Goal: Submit feedback/report problem: Submit feedback/report problem

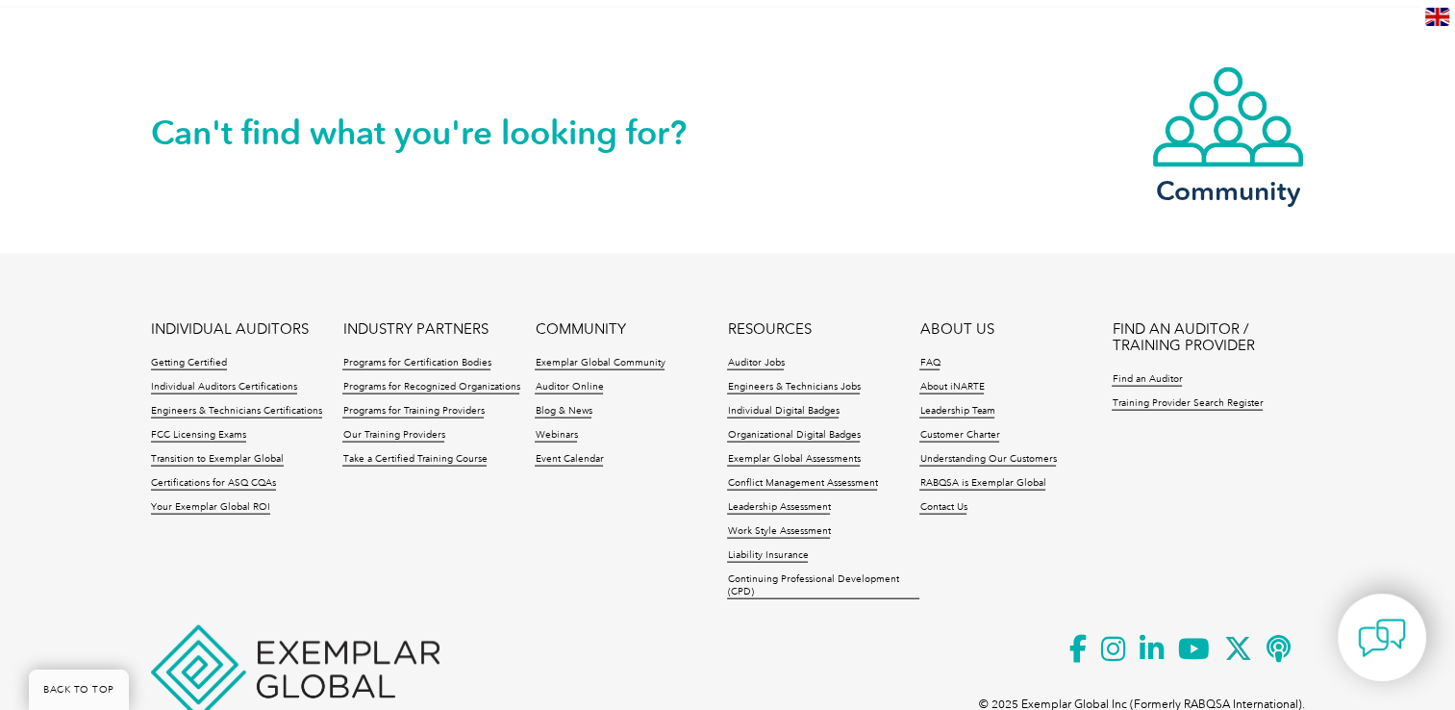
scroll to position [4248, 0]
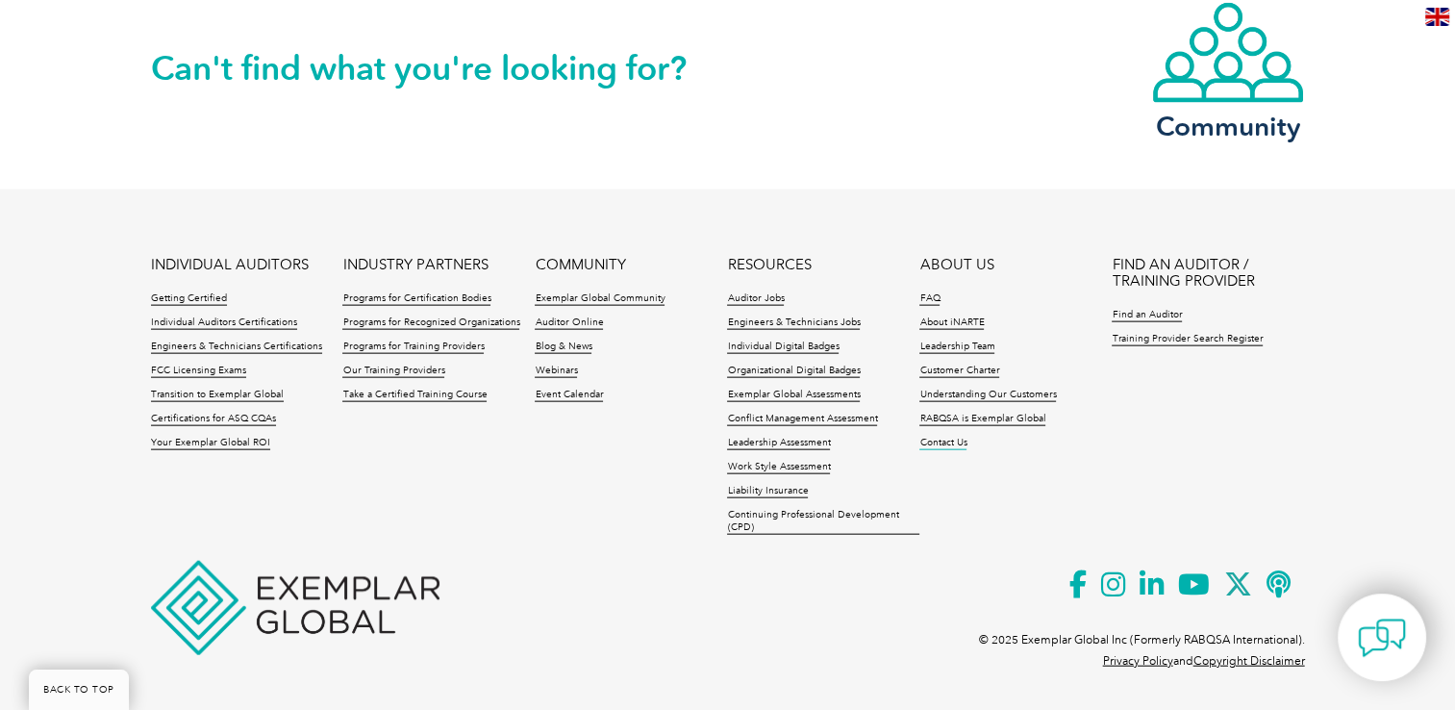
click at [932, 445] on link "Contact Us" at bounding box center [943, 443] width 47 height 13
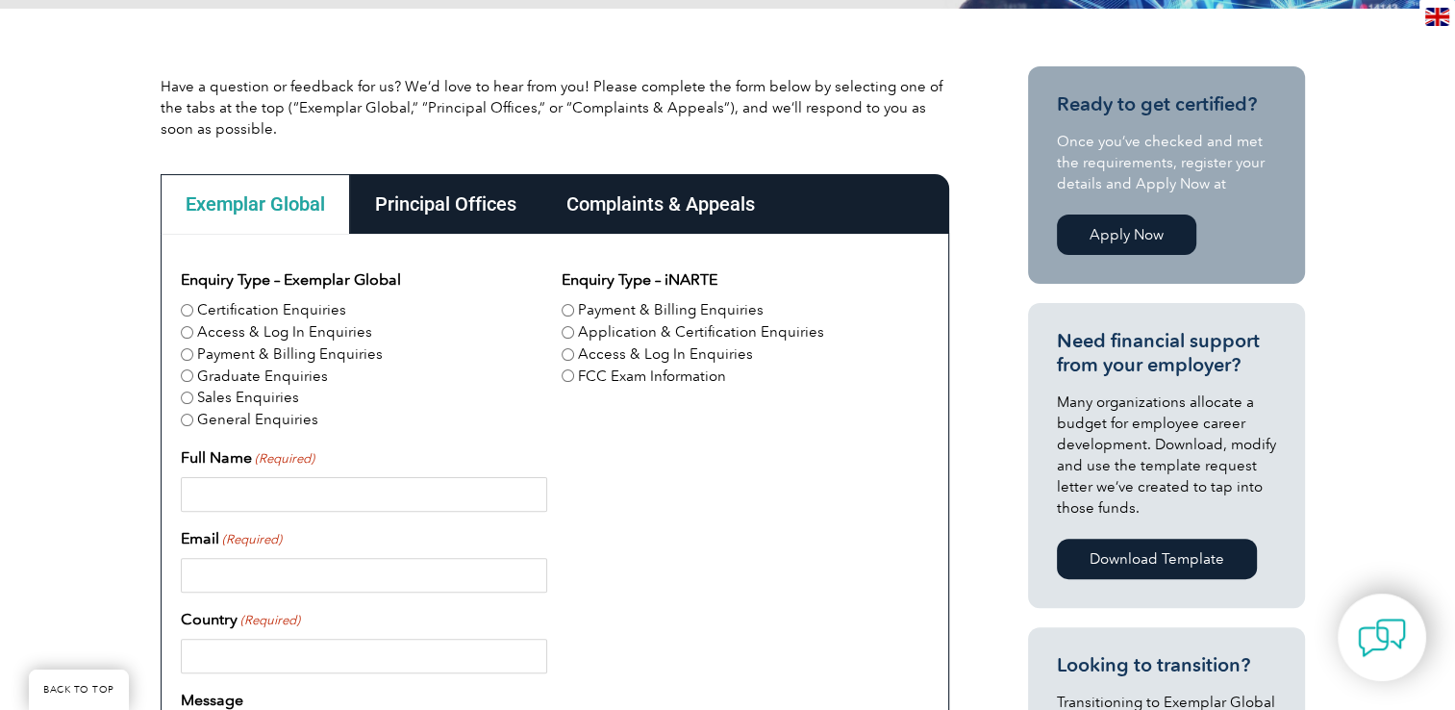
scroll to position [385, 0]
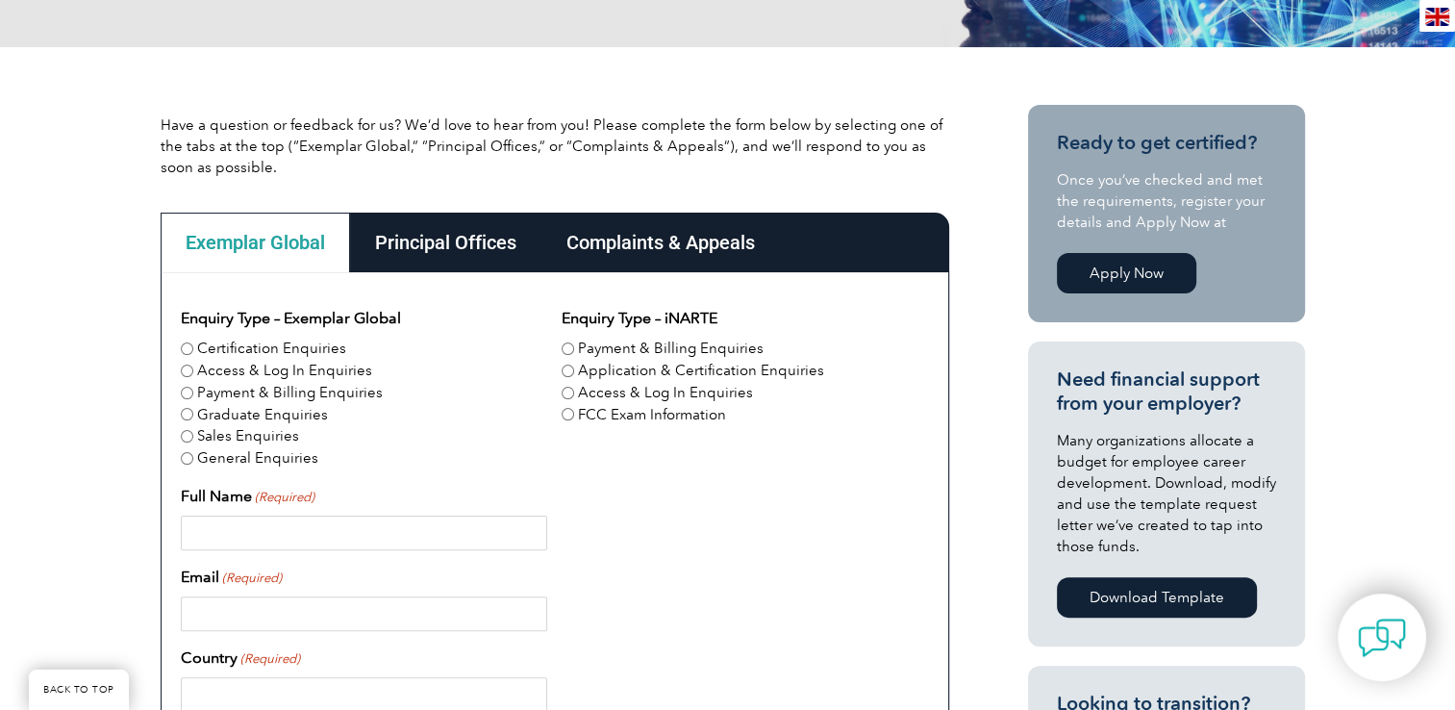
click at [336, 516] on input "Full Name (Required)" at bounding box center [364, 533] width 366 height 35
type input "Rawicha Piyatanakornkul"
type input "rawicha.piy@svi.co.th"
type input "Thailand"
type input "0898414110"
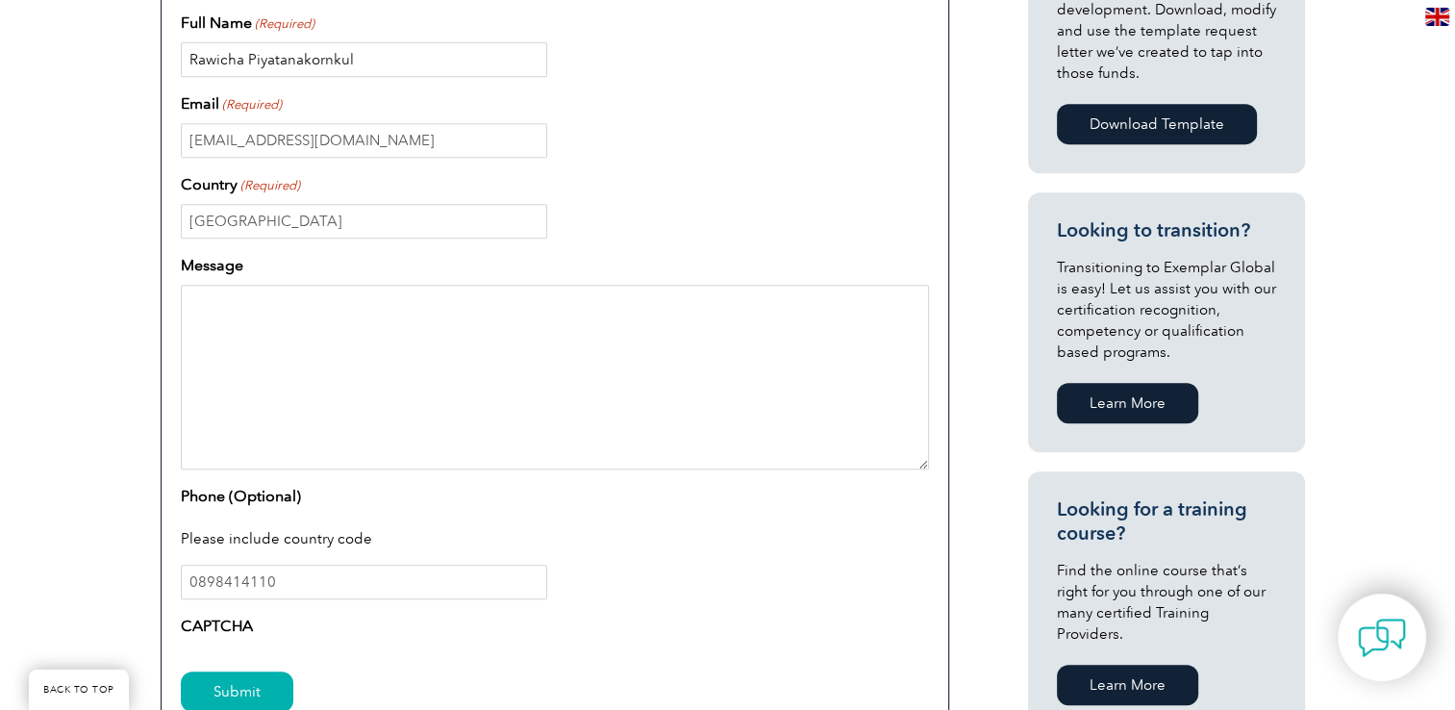
scroll to position [866, 0]
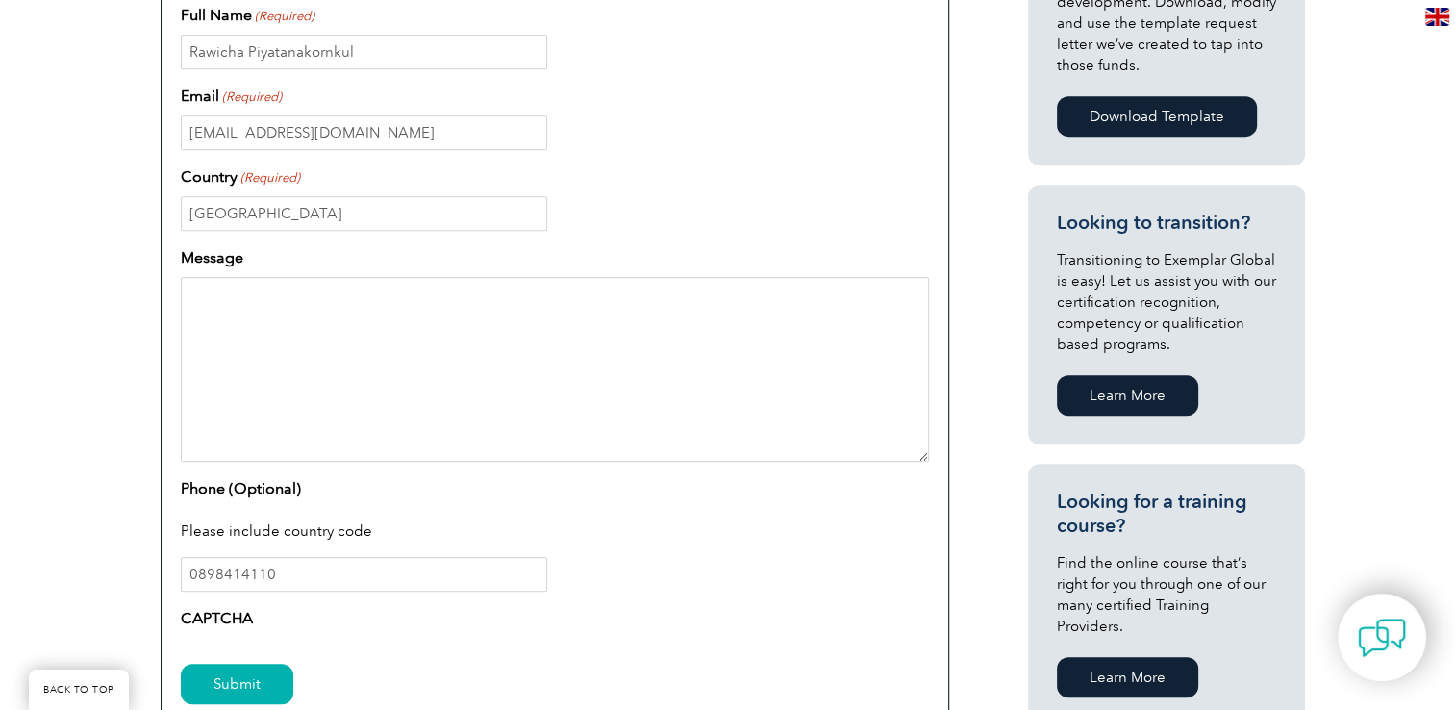
click at [318, 338] on textarea "Message" at bounding box center [555, 369] width 748 height 185
paste textarea "1. Could you please provide the cost if we would like to obtain only ESD certif…"
click at [216, 299] on textarea "1. Could you please provide the cost if we would like to obtain only ESD certif…" at bounding box center [555, 369] width 748 height 185
click at [727, 296] on textarea "Could you please provide the cost if we would like to obtain only ESD certifica…" at bounding box center [555, 369] width 748 height 185
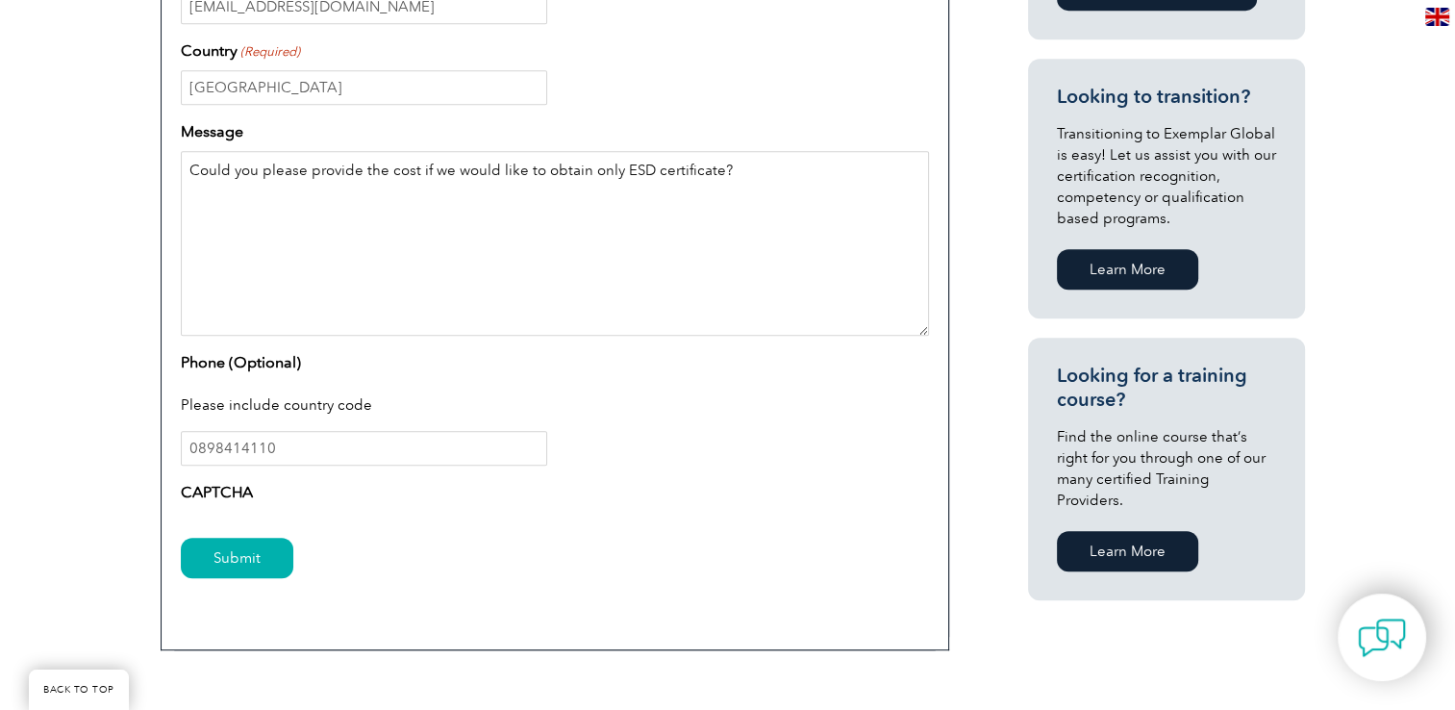
scroll to position [1058, 0]
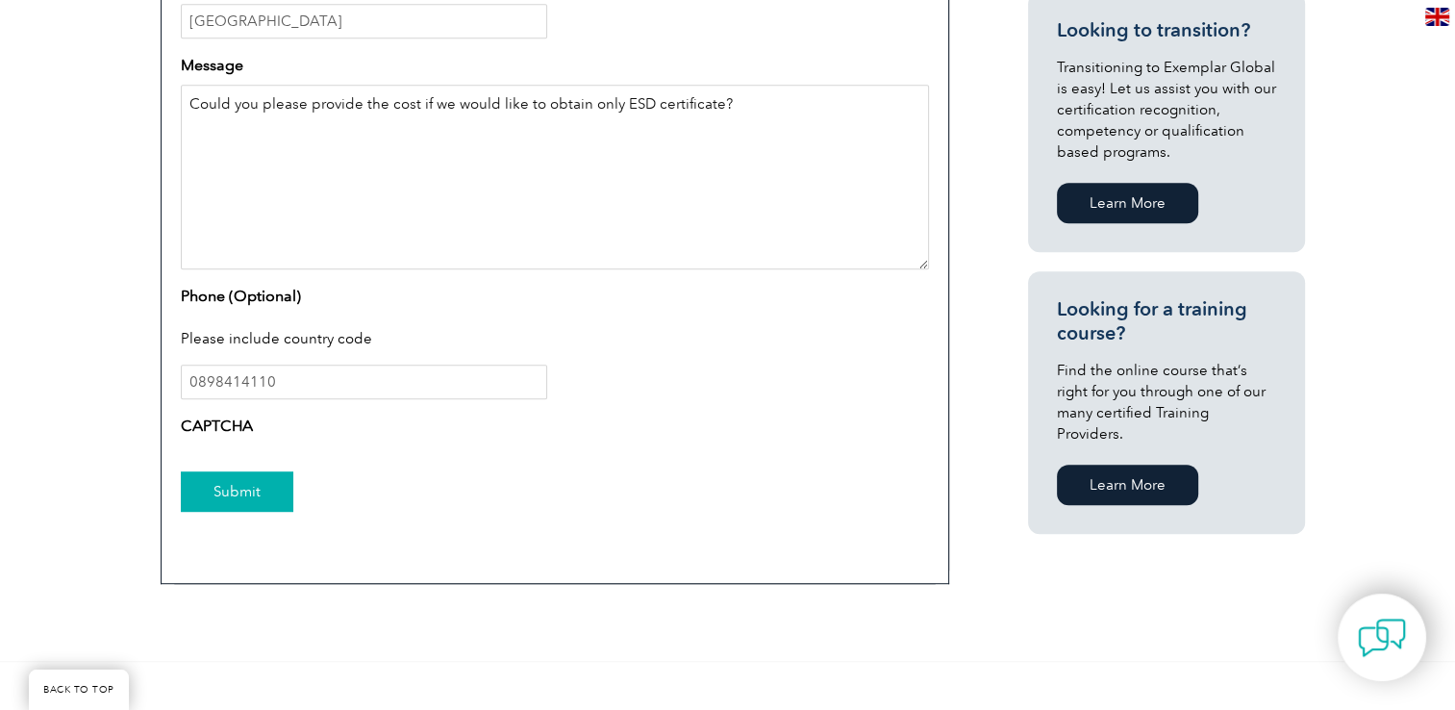
type textarea "Could you please provide the cost if we would like to obtain only ESD certifica…"
click at [265, 492] on input "Submit" at bounding box center [237, 491] width 113 height 40
click at [248, 492] on input "Submit" at bounding box center [237, 491] width 113 height 40
click at [251, 488] on input "Submit" at bounding box center [237, 491] width 113 height 40
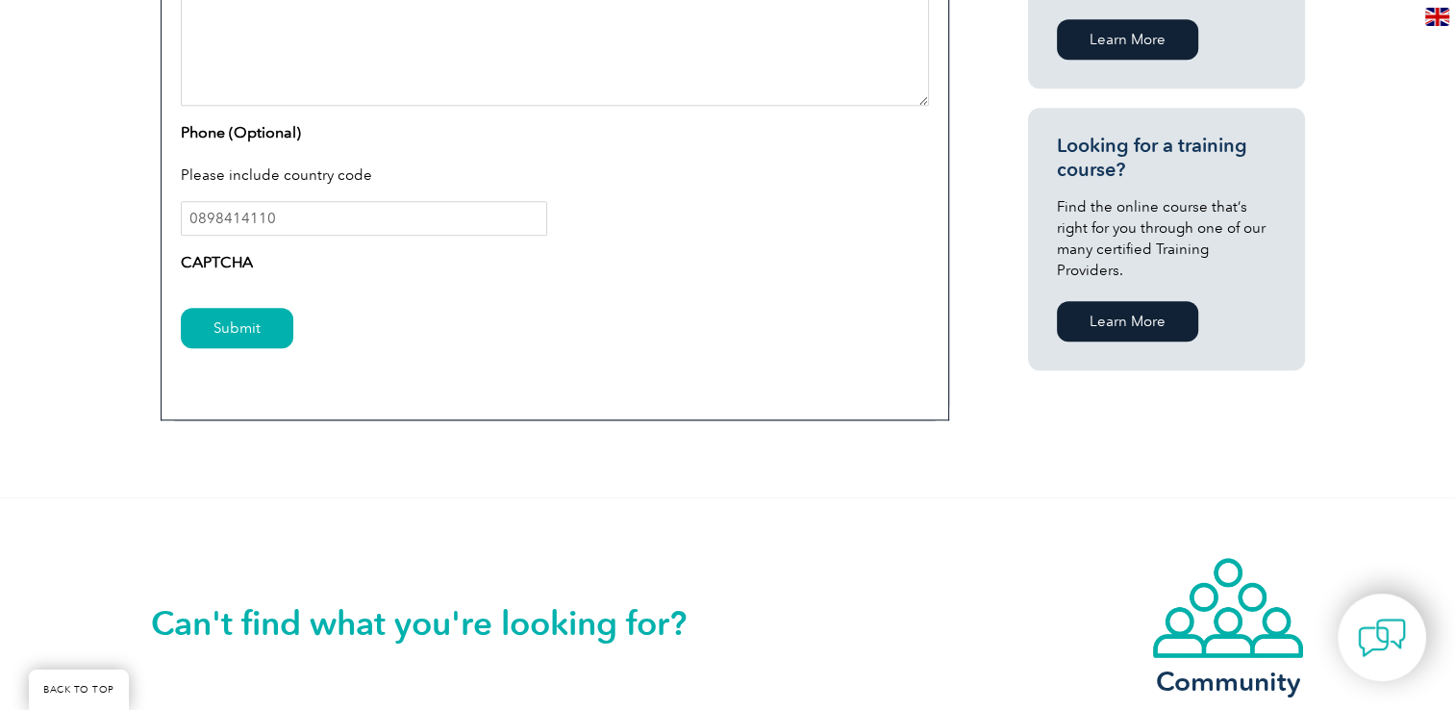
scroll to position [1347, 0]
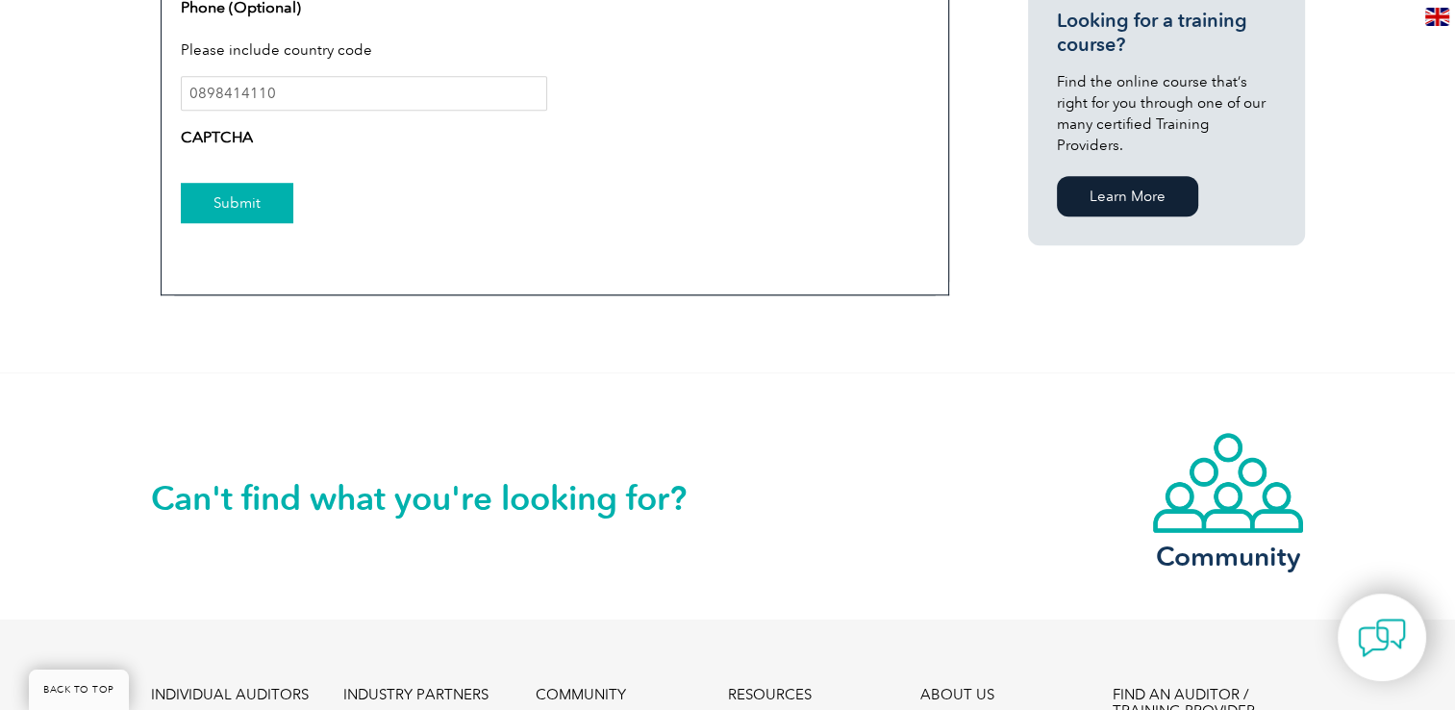
click at [273, 206] on input "Submit" at bounding box center [237, 203] width 113 height 40
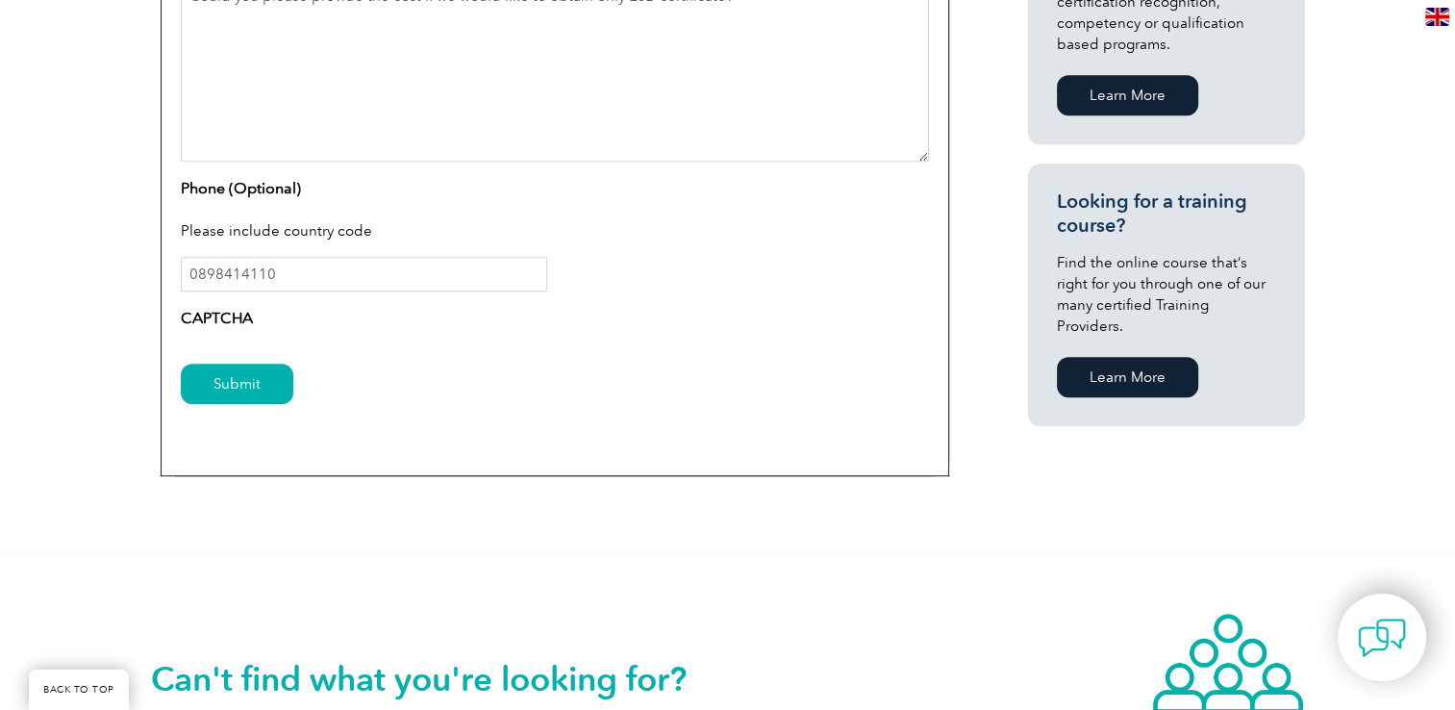
scroll to position [1154, 0]
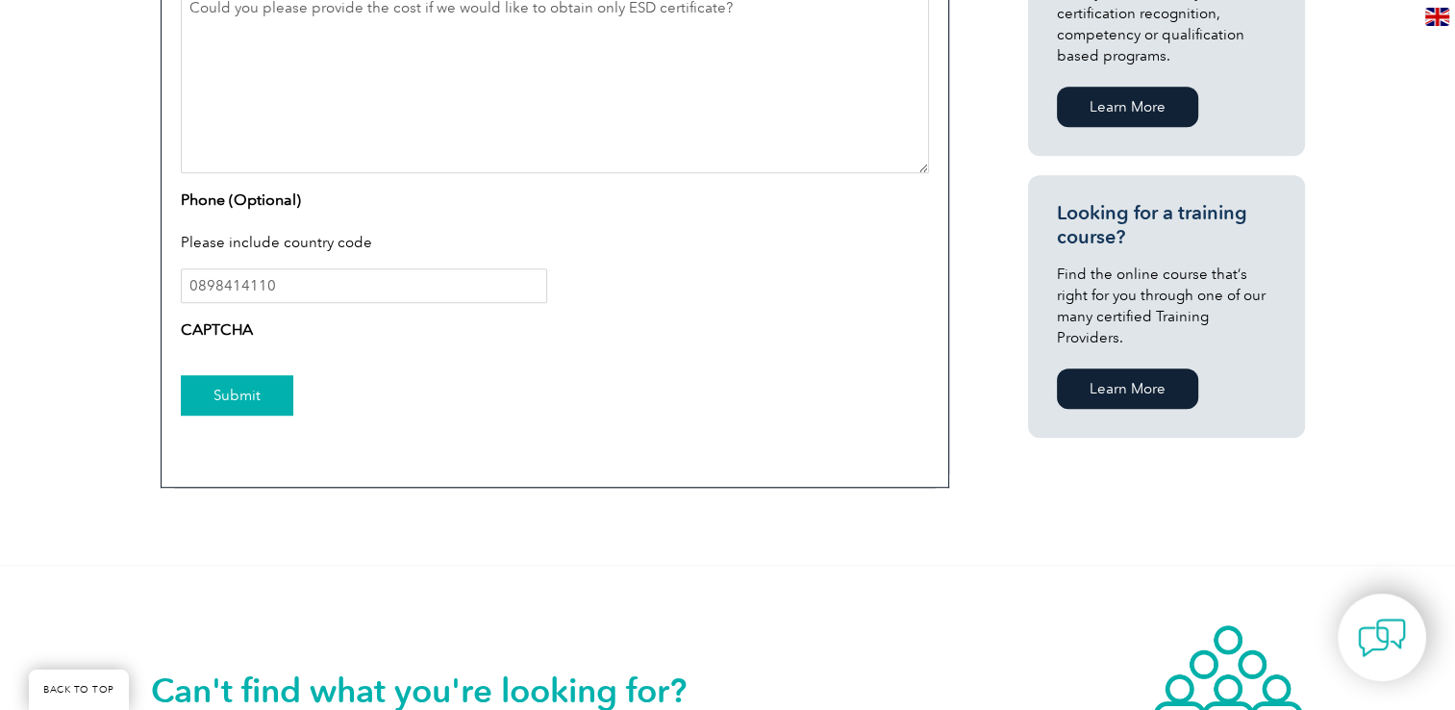
click at [250, 377] on input "Submit" at bounding box center [237, 395] width 113 height 40
click at [218, 327] on label "CAPTCHA" at bounding box center [217, 329] width 72 height 23
click at [243, 330] on label "CAPTCHA" at bounding box center [217, 329] width 72 height 23
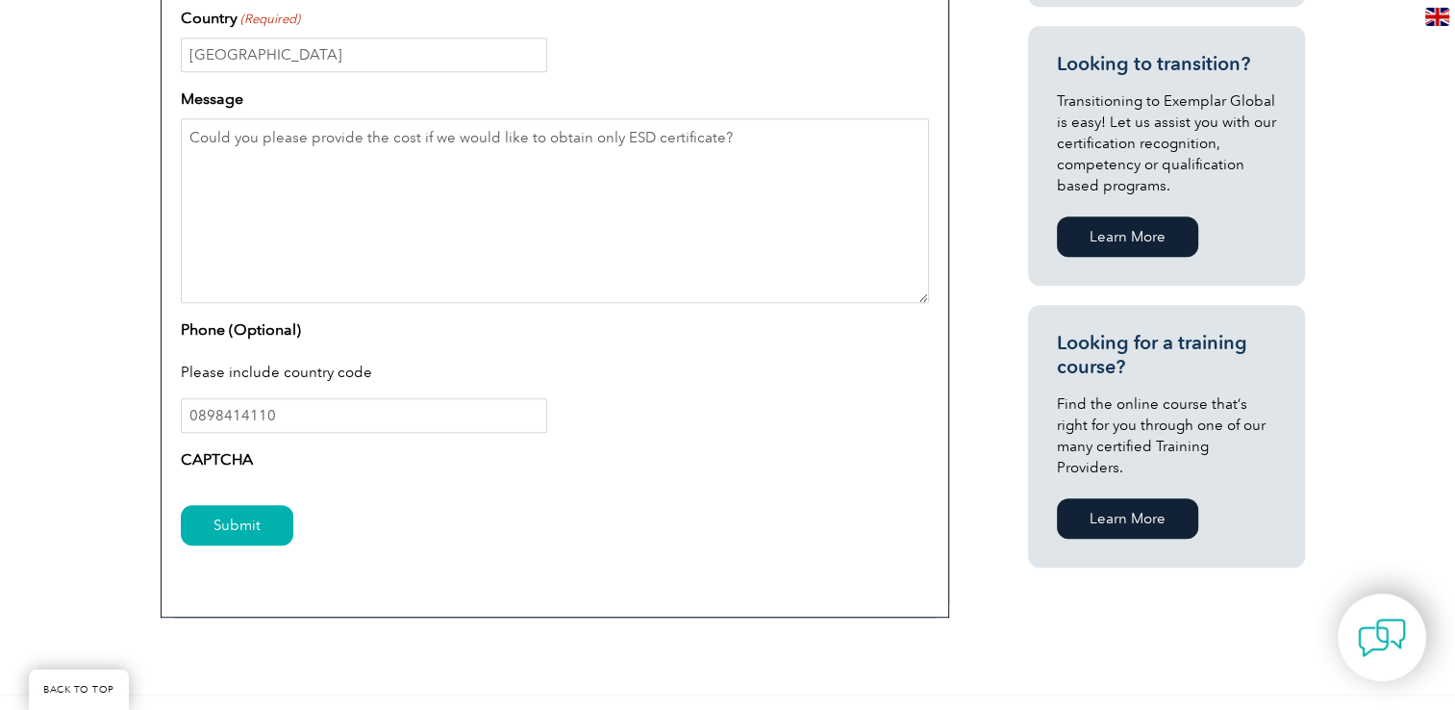
scroll to position [1058, 0]
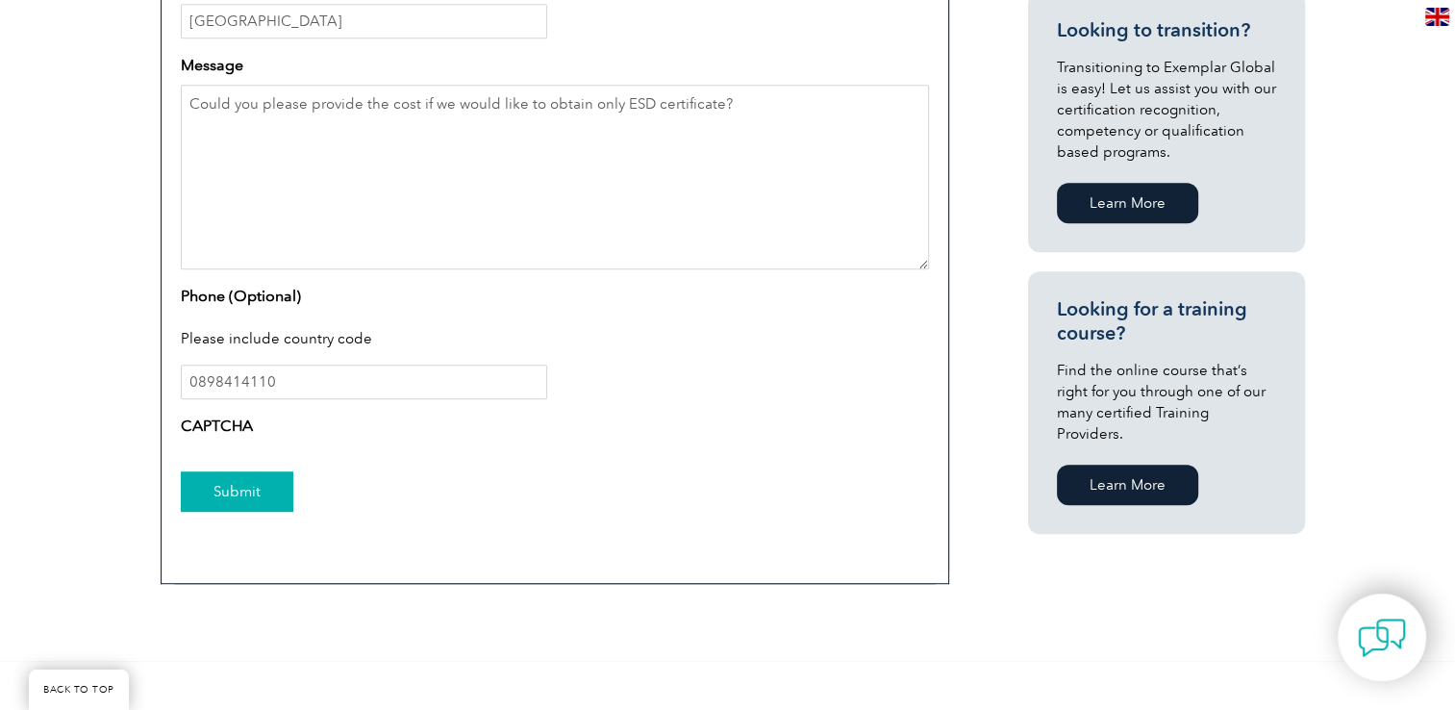
click at [222, 471] on input "Submit" at bounding box center [237, 491] width 113 height 40
click at [227, 498] on input "Submit" at bounding box center [237, 491] width 113 height 40
click at [226, 498] on input "Submit" at bounding box center [237, 491] width 113 height 40
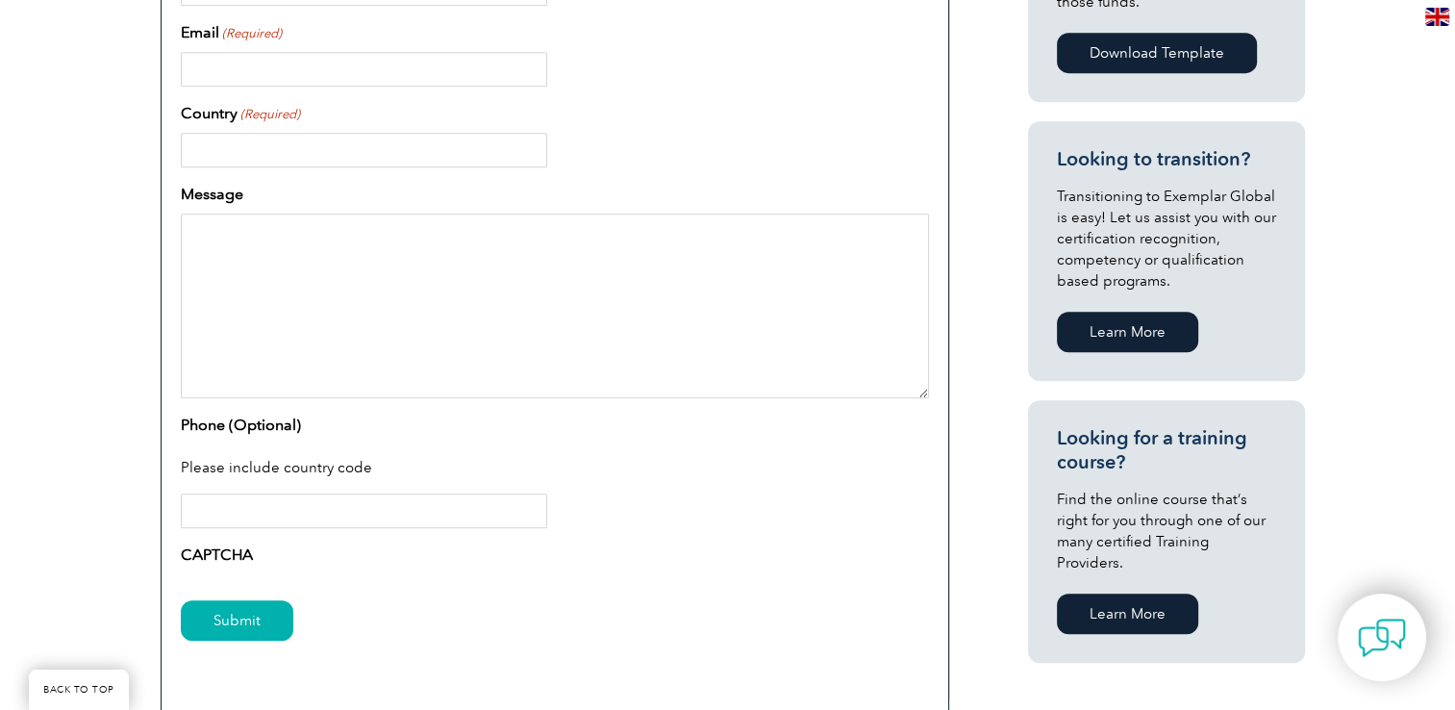
scroll to position [673, 0]
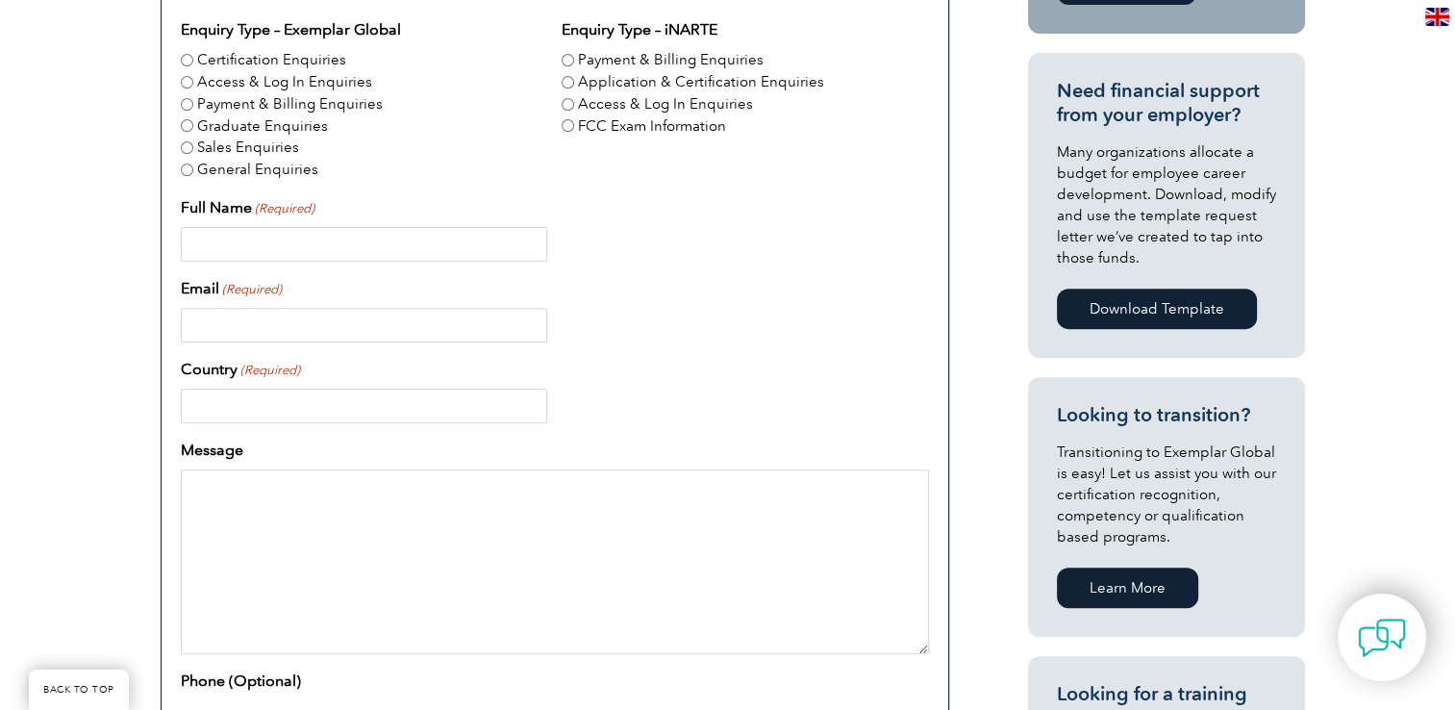
click at [360, 245] on input "Full Name (Required)" at bounding box center [364, 244] width 366 height 35
type input "Rawicha Piyatanakornkul"
type input "rawicha.piy@svi.co.th"
type input "Thailand"
type input "0898414110"
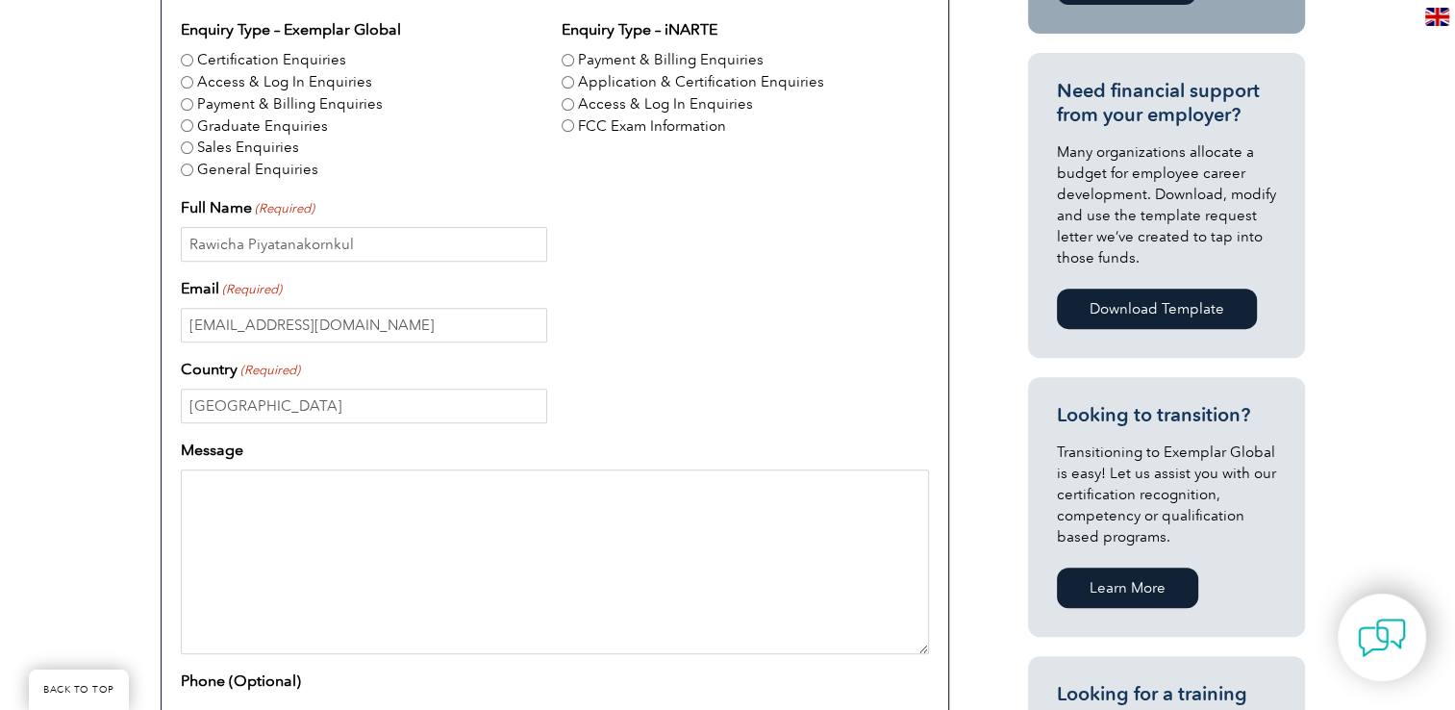
click at [372, 568] on textarea "Message" at bounding box center [555, 561] width 748 height 185
paste textarea "1. Could you please provide the cost if we would like to obtain only ESD certif…"
drag, startPoint x: 217, startPoint y: 487, endPoint x: 148, endPoint y: 488, distance: 69.3
click at [148, 488] on div "Have a question or feedback for us? We’d love to hear from you! Please complete…" at bounding box center [727, 402] width 1455 height 1287
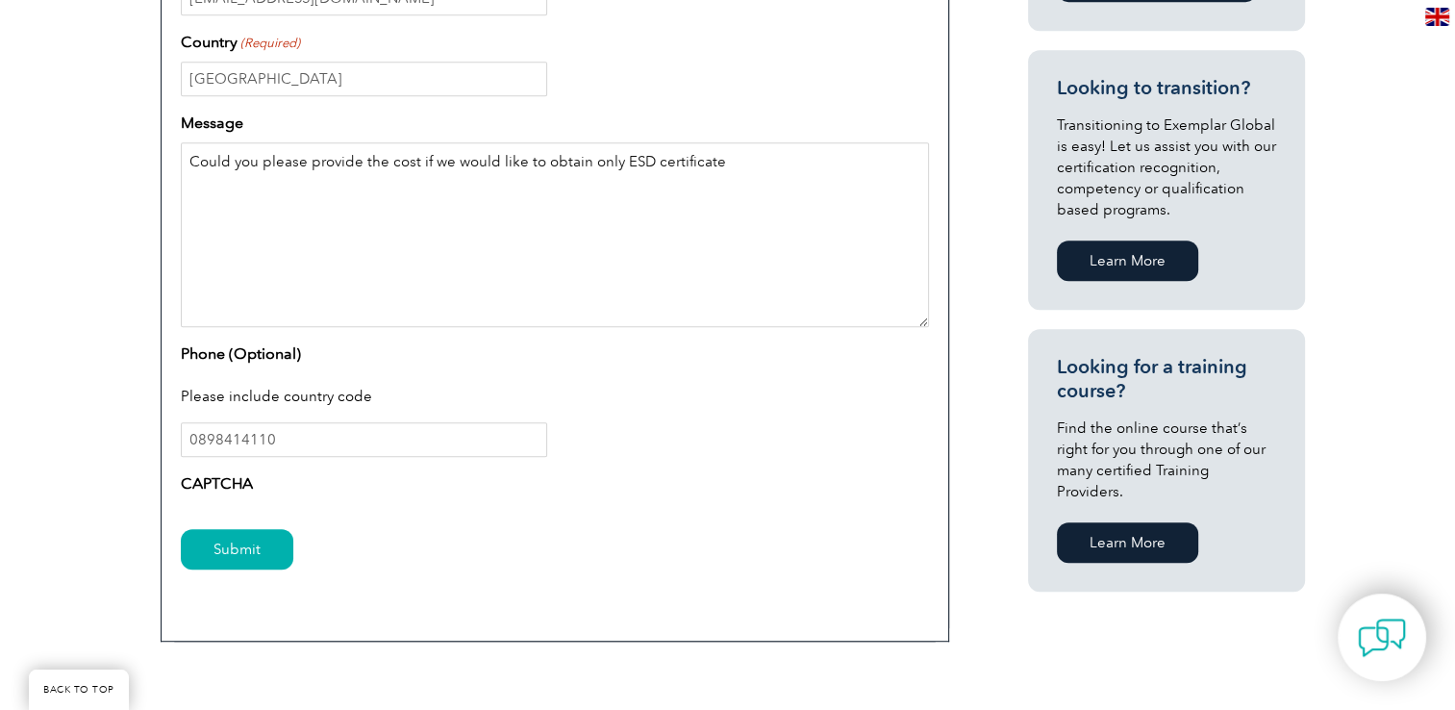
scroll to position [1154, 0]
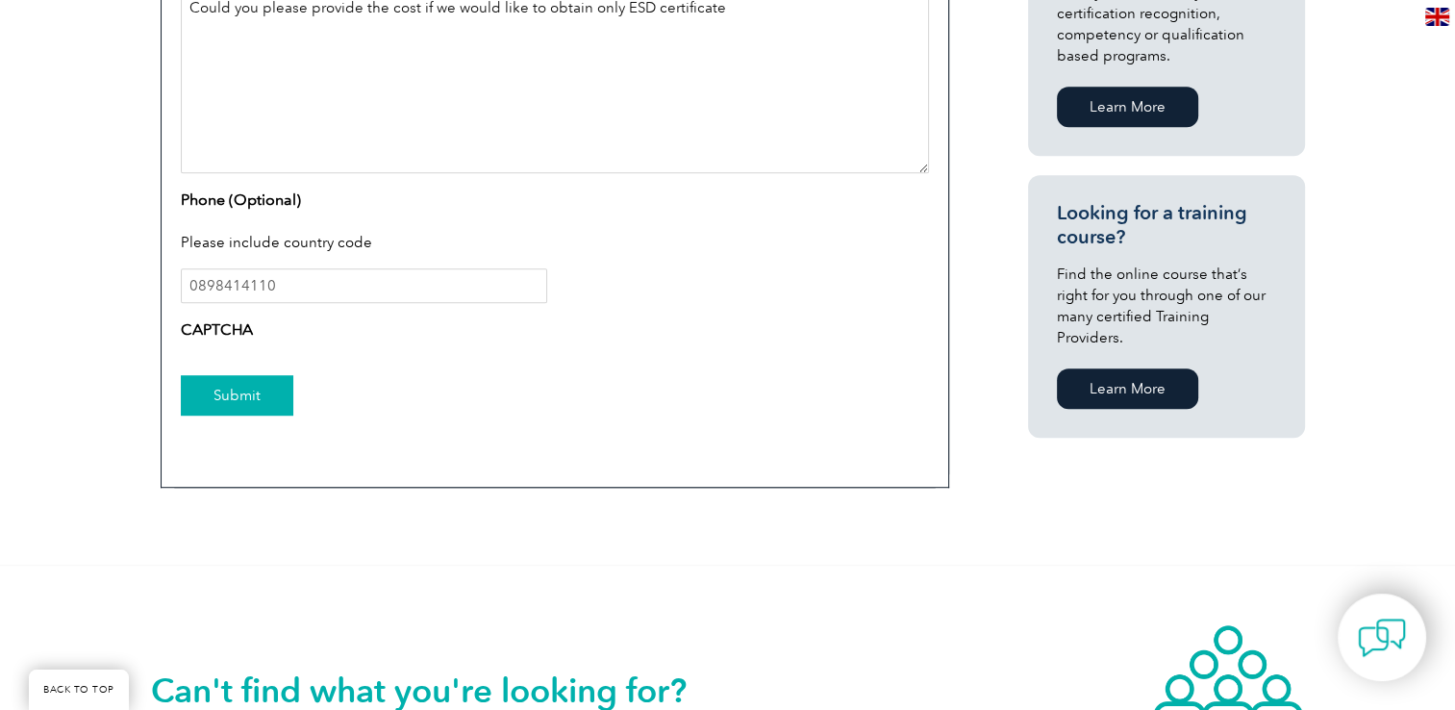
type textarea "Could you please provide the cost if we would like to obtain only ESD certifica…"
click at [219, 402] on input "Submit" at bounding box center [237, 395] width 113 height 40
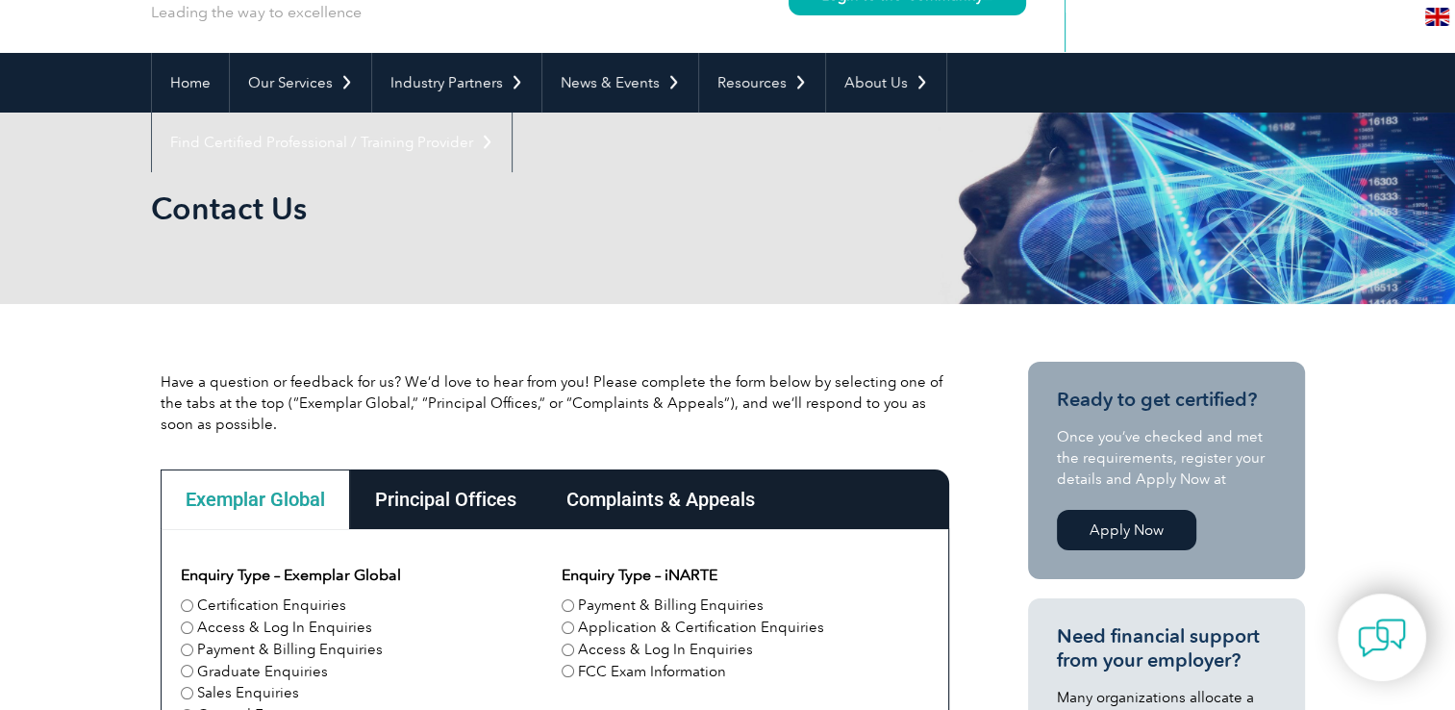
scroll to position [0, 0]
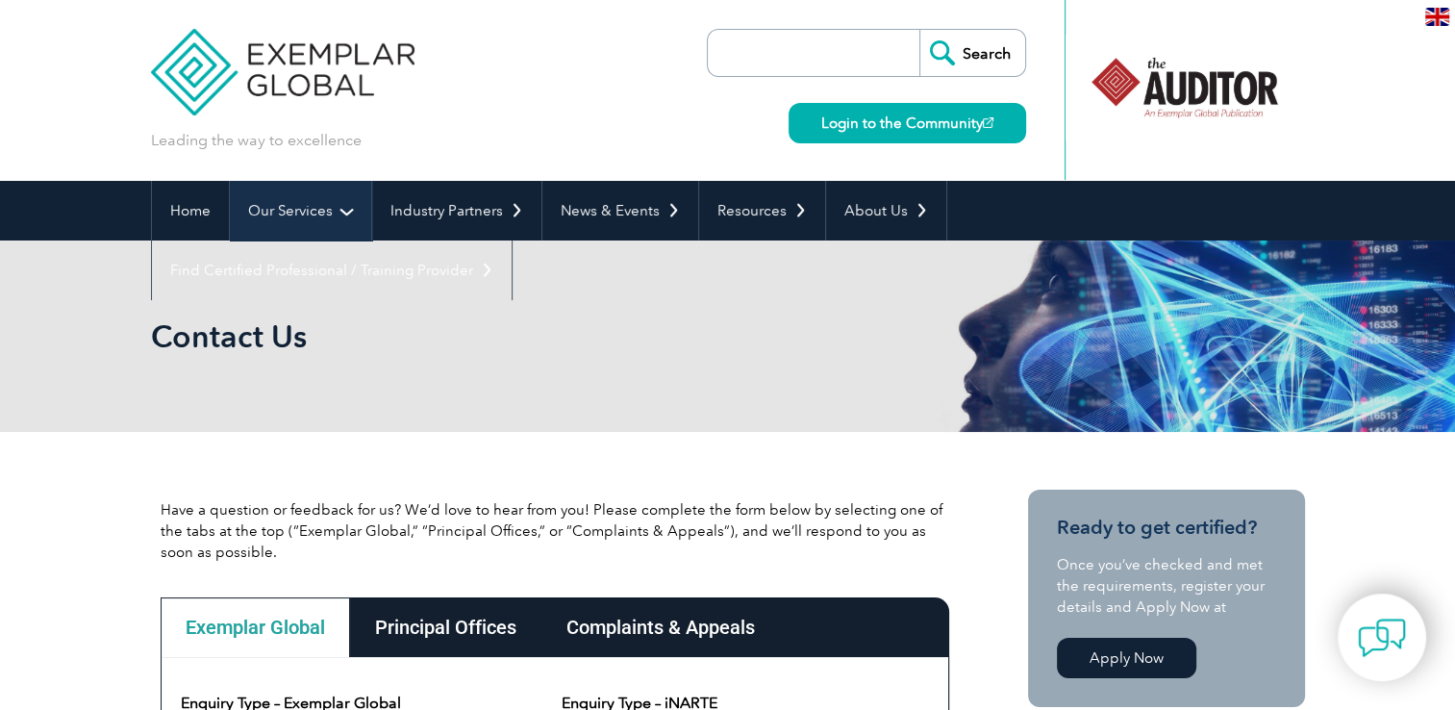
click at [251, 210] on link "Our Services" at bounding box center [300, 211] width 141 height 60
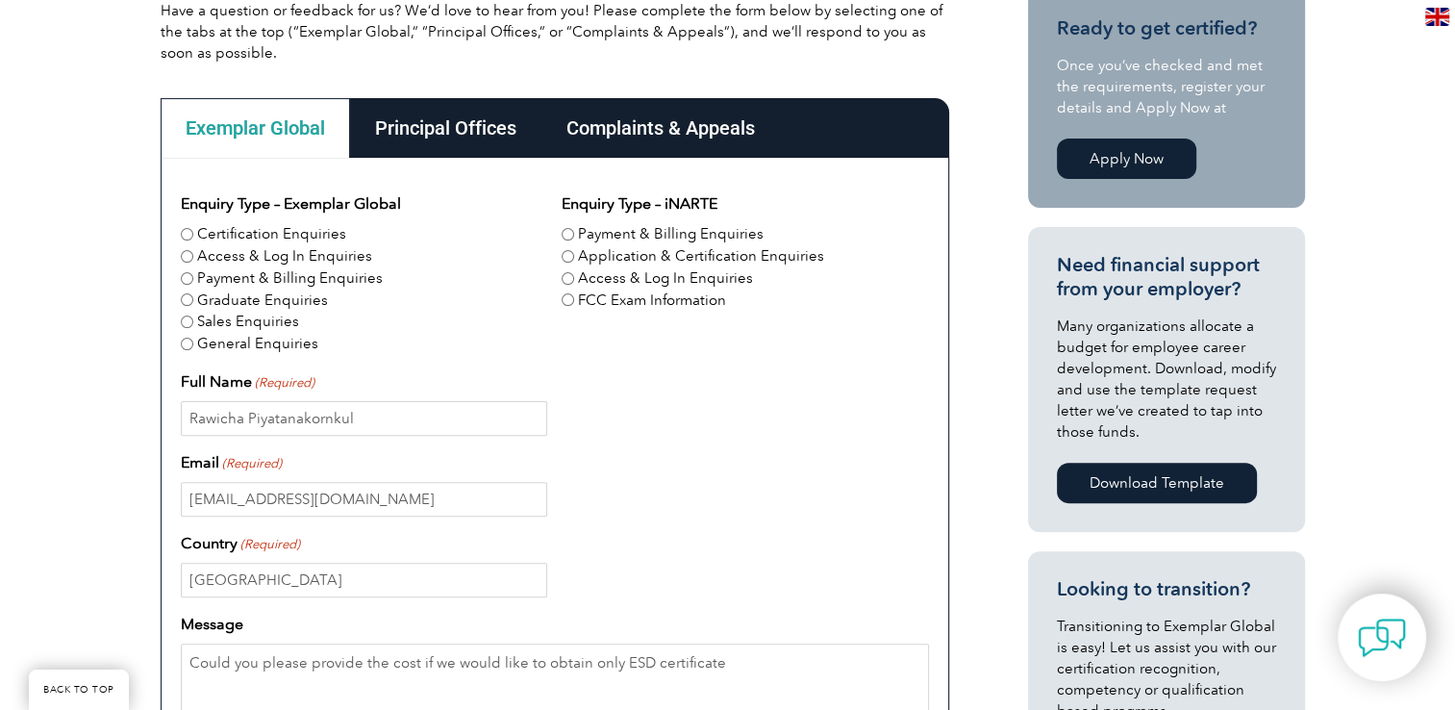
scroll to position [498, 0]
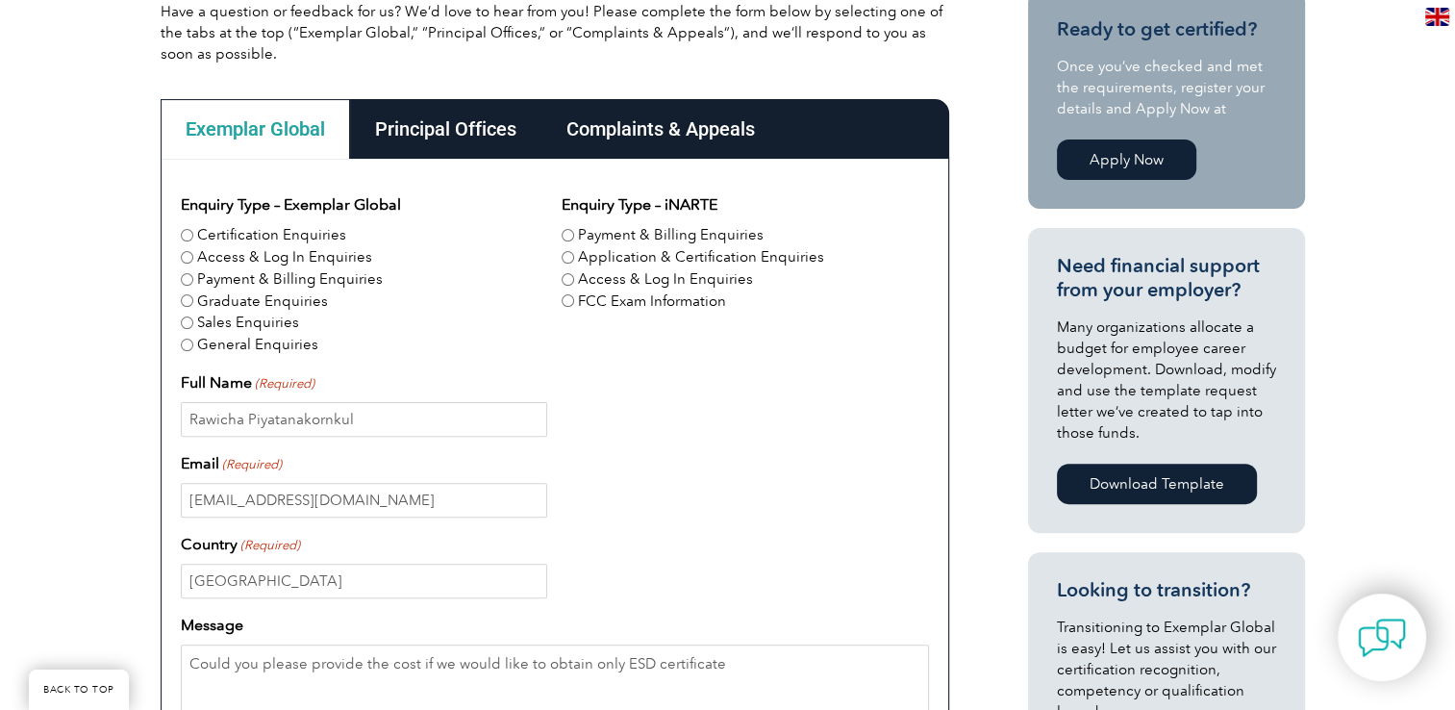
click at [569, 298] on input "FCC Exam Information" at bounding box center [568, 300] width 13 height 13
radio input "true"
click at [596, 299] on label "FCC Exam Information" at bounding box center [652, 301] width 148 height 22
click at [574, 299] on input "FCC Exam Information" at bounding box center [568, 300] width 13 height 13
click at [585, 264] on label "Application & Certification Enquiries" at bounding box center [701, 257] width 246 height 22
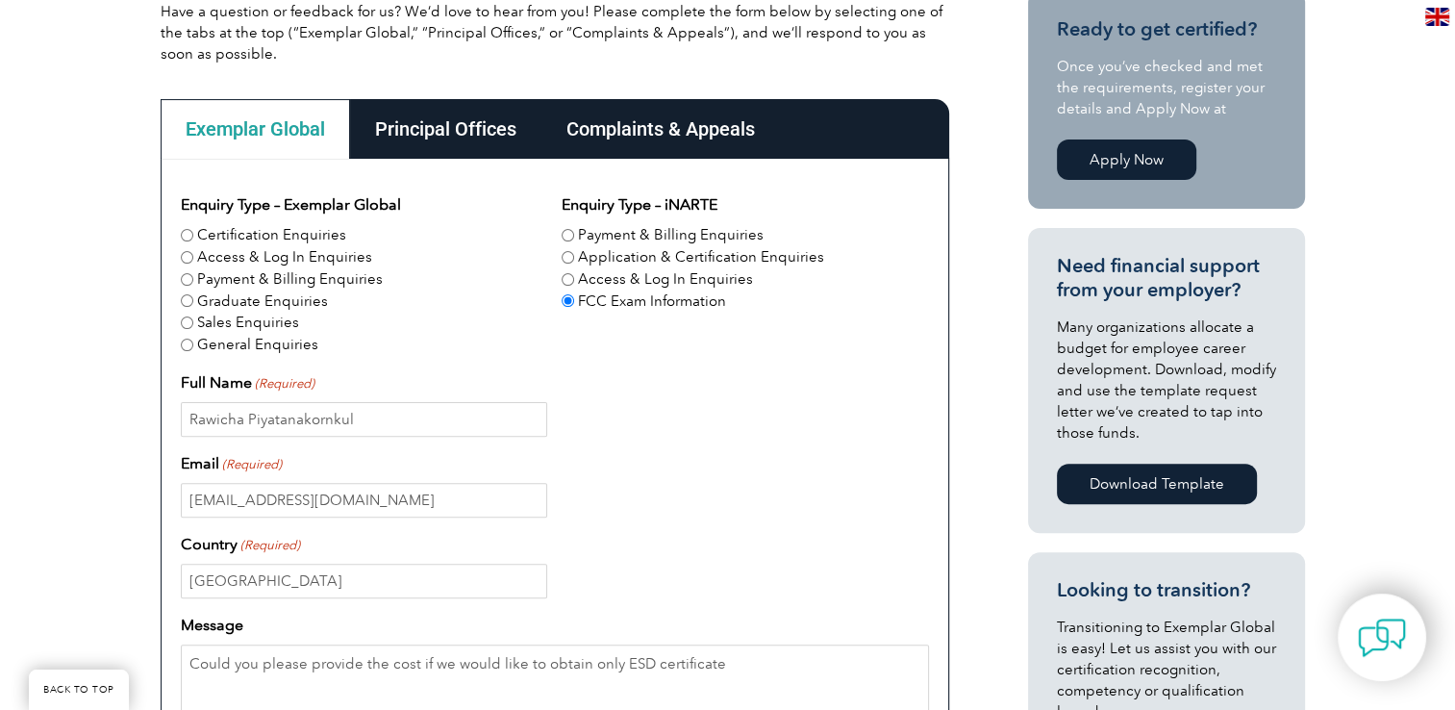
click at [574, 264] on input "Application & Certification Enquiries" at bounding box center [568, 257] width 13 height 13
radio input "true"
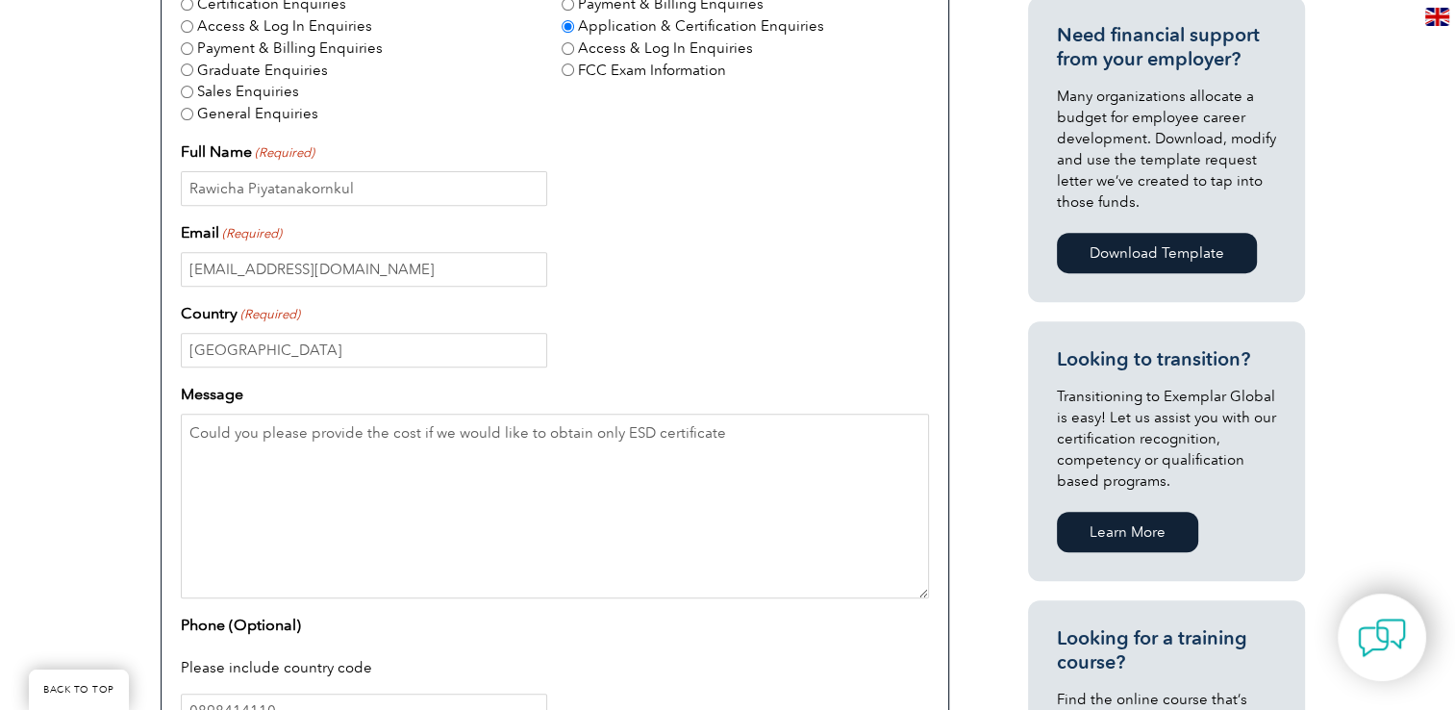
scroll to position [1172, 0]
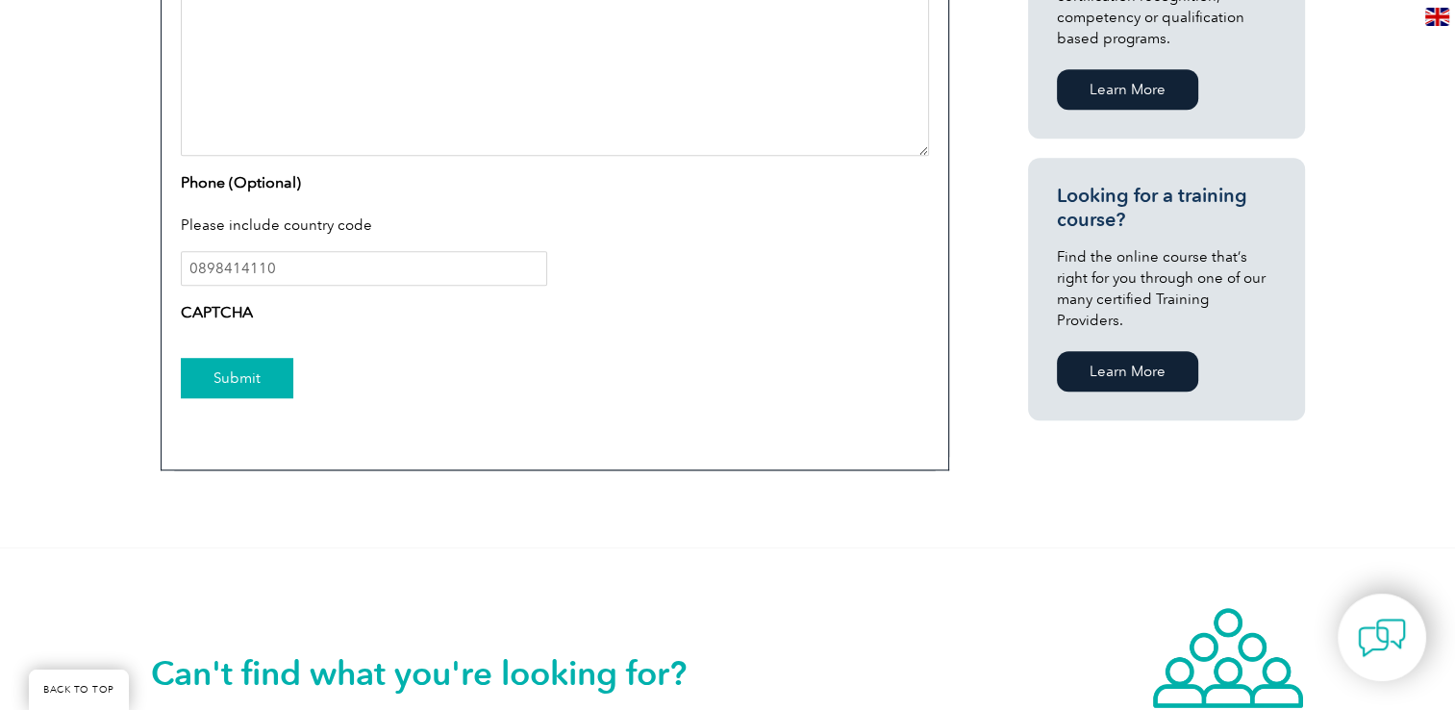
click at [241, 375] on input "Submit" at bounding box center [237, 378] width 113 height 40
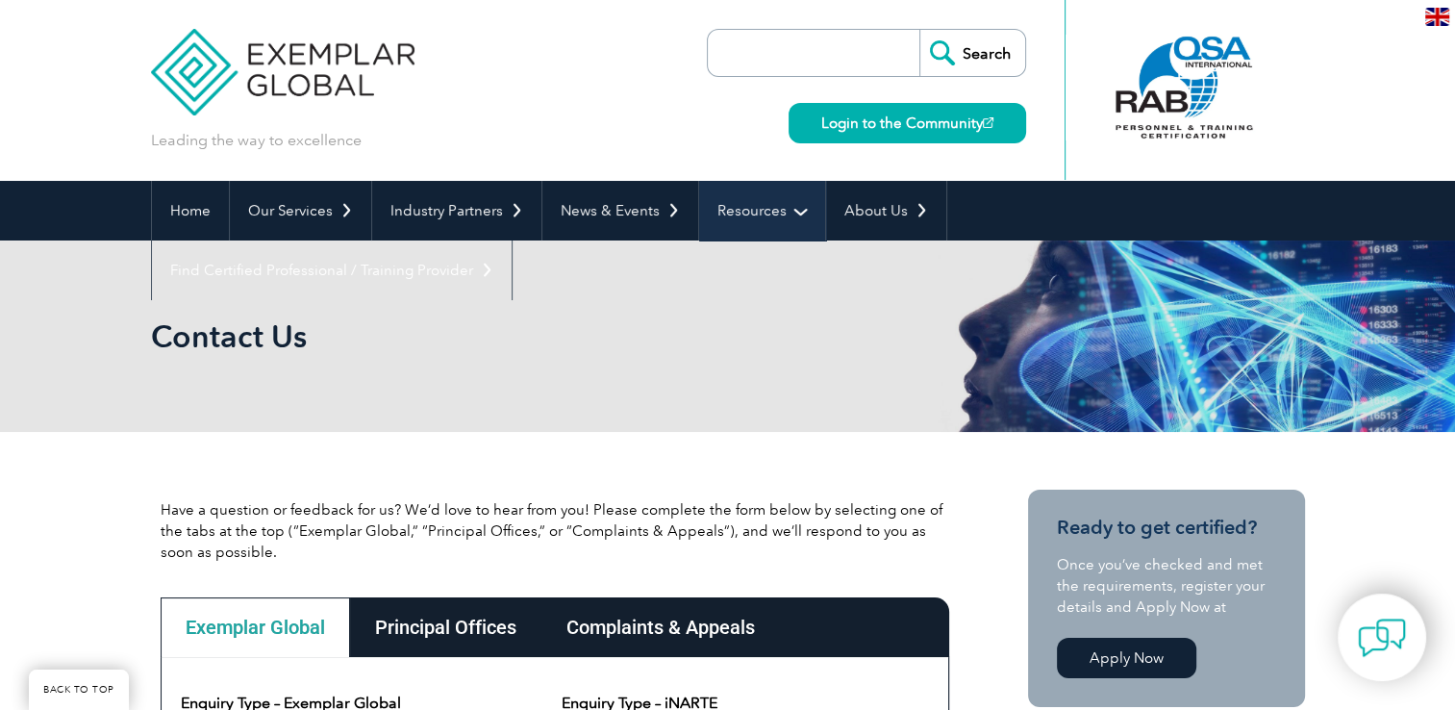
scroll to position [0, 0]
